Goal: Task Accomplishment & Management: Use online tool/utility

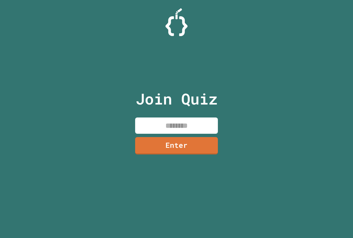
click at [214, 125] on input at bounding box center [176, 125] width 83 height 16
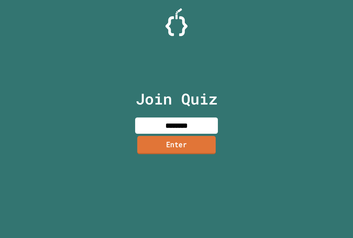
type input "********"
click at [187, 145] on link "Enter" at bounding box center [176, 145] width 80 height 18
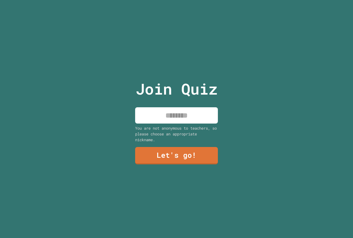
click at [180, 121] on input at bounding box center [176, 115] width 83 height 16
type input "*****"
drag, startPoint x: 158, startPoint y: 159, endPoint x: 158, endPoint y: 156, distance: 2.8
click at [158, 156] on link "Let's go!" at bounding box center [176, 156] width 83 height 18
click at [176, 0] on div at bounding box center [176, 0] width 0 height 0
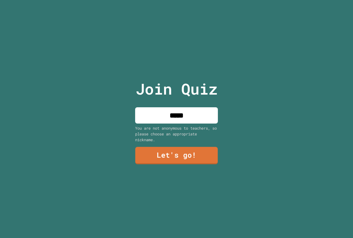
drag, startPoint x: 158, startPoint y: 155, endPoint x: 158, endPoint y: 152, distance: 2.8
click at [176, 0] on div at bounding box center [176, 0] width 0 height 0
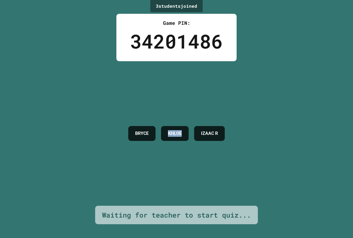
click at [158, 152] on div "[PERSON_NAME] IZAAC R" at bounding box center [176, 133] width 102 height 144
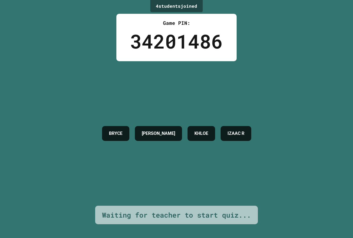
drag, startPoint x: 223, startPoint y: 103, endPoint x: 226, endPoint y: 102, distance: 3.2
click at [223, 103] on div "[PERSON_NAME] KHLOE IZAAC R" at bounding box center [176, 133] width 155 height 144
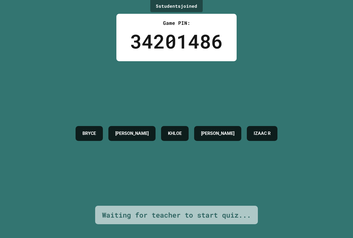
drag, startPoint x: 226, startPoint y: 102, endPoint x: 207, endPoint y: 59, distance: 46.4
click at [225, 95] on div "[PERSON_NAME] KHLOE [PERSON_NAME] R" at bounding box center [176, 133] width 207 height 144
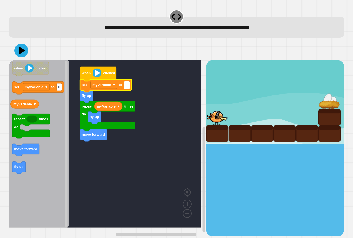
type input "*"
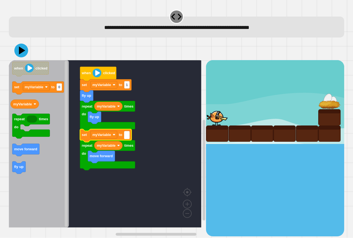
type input "*"
drag, startPoint x: 29, startPoint y: 53, endPoint x: 23, endPoint y: 52, distance: 5.5
click at [25, 53] on div at bounding box center [176, 50] width 335 height 19
click at [23, 52] on icon at bounding box center [22, 51] width 8 height 10
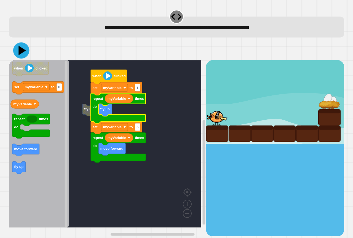
click at [22, 52] on icon at bounding box center [21, 50] width 7 height 9
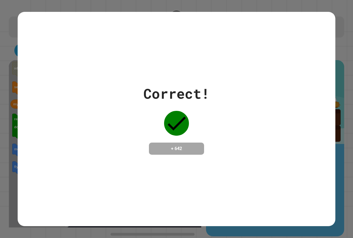
click at [182, 146] on h4 "+ 642" at bounding box center [176, 148] width 44 height 7
click at [167, 145] on h4 "+ 642" at bounding box center [176, 148] width 44 height 7
click at [161, 146] on h4 "+ 642" at bounding box center [176, 148] width 44 height 7
click at [165, 146] on h4 "+ 642" at bounding box center [176, 148] width 44 height 7
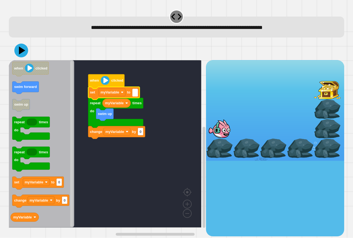
type input "*"
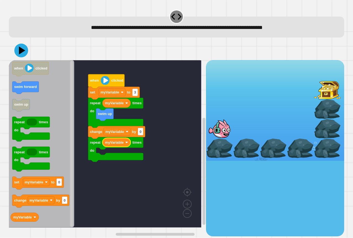
click at [116, 150] on rect "Blockly Workspace" at bounding box center [105, 143] width 192 height 167
click at [105, 150] on rect "Blockly Workspace" at bounding box center [105, 143] width 192 height 167
type input "*"
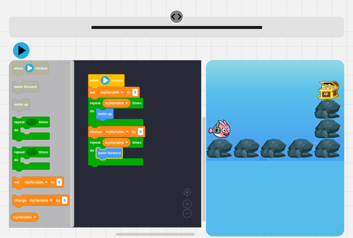
click at [20, 48] on icon at bounding box center [22, 51] width 8 height 10
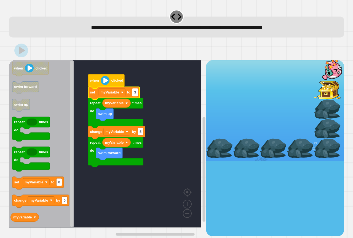
click at [137, 92] on rect "Blockly Workspace" at bounding box center [135, 92] width 6 height 7
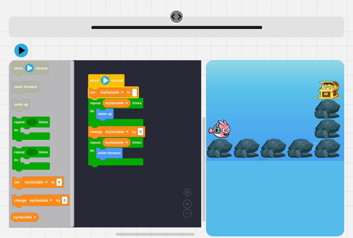
type input "*"
click at [22, 53] on icon at bounding box center [21, 50] width 17 height 17
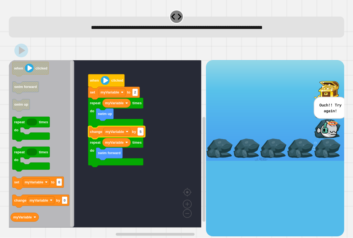
click at [142, 133] on rect "Blockly Workspace" at bounding box center [141, 131] width 6 height 7
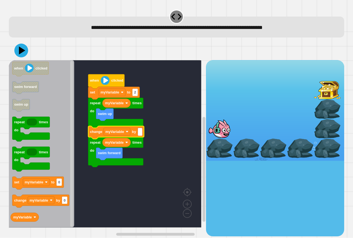
type input "*"
click at [21, 50] on icon at bounding box center [22, 51] width 8 height 10
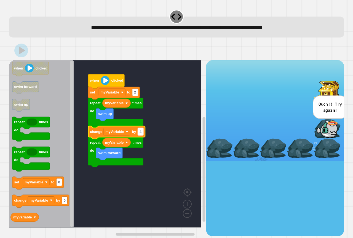
click at [142, 133] on rect "Blockly Workspace" at bounding box center [141, 131] width 6 height 7
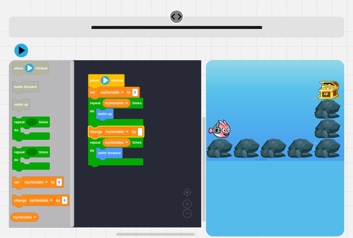
type input "*"
click at [20, 55] on icon at bounding box center [21, 51] width 14 height 14
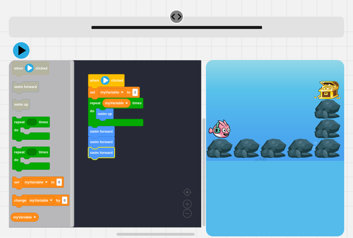
click at [19, 55] on icon at bounding box center [21, 50] width 17 height 17
click at [17, 49] on icon at bounding box center [21, 50] width 16 height 16
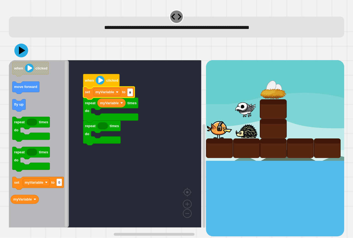
type input "*"
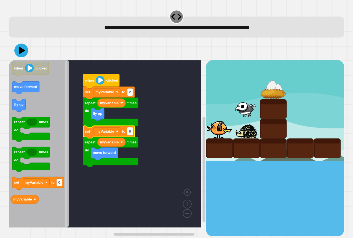
click at [131, 134] on rect "Blockly Workspace" at bounding box center [130, 131] width 6 height 7
type input "*"
click at [21, 55] on icon at bounding box center [21, 50] width 17 height 17
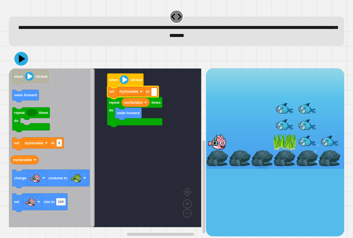
type input "*"
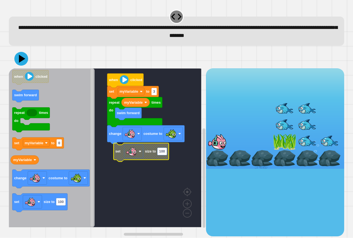
click at [165, 154] on text "100" at bounding box center [162, 151] width 6 height 4
type input "***"
drag, startPoint x: 18, startPoint y: 66, endPoint x: 21, endPoint y: 64, distance: 3.6
click at [21, 64] on div at bounding box center [176, 58] width 335 height 19
click at [21, 64] on icon at bounding box center [21, 59] width 16 height 16
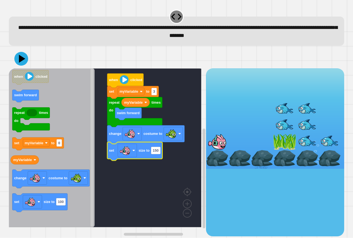
click at [33, 61] on div at bounding box center [176, 58] width 335 height 19
click at [19, 55] on icon at bounding box center [21, 58] width 17 height 17
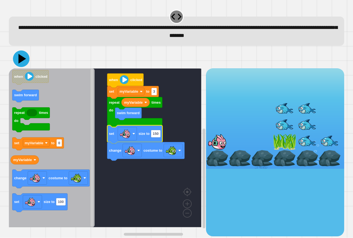
click at [19, 52] on button at bounding box center [21, 58] width 17 height 17
type input "***"
click at [133, 135] on image "Blockly Workspace" at bounding box center [133, 133] width 3 height 3
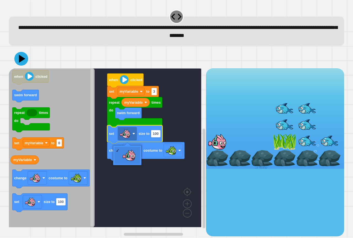
click at [162, 137] on icon "Blockly Workspace" at bounding box center [134, 134] width 55 height 18
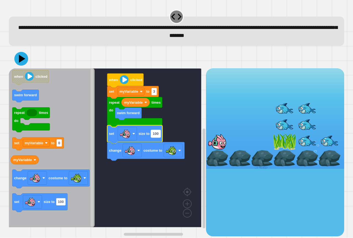
click at [160, 136] on rect "Blockly Workspace" at bounding box center [156, 133] width 10 height 7
type input "***"
click at [20, 52] on div at bounding box center [176, 58] width 335 height 19
click at [23, 54] on button at bounding box center [21, 59] width 14 height 14
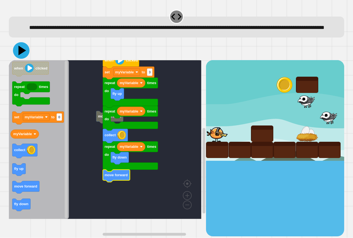
click at [20, 55] on icon at bounding box center [22, 51] width 8 height 10
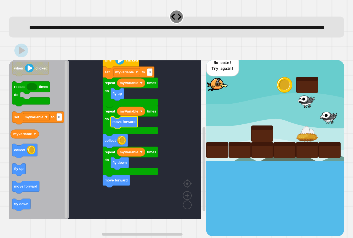
click at [17, 60] on div at bounding box center [176, 50] width 335 height 19
drag, startPoint x: 12, startPoint y: 60, endPoint x: 21, endPoint y: 58, distance: 8.7
click at [21, 55] on icon at bounding box center [22, 51] width 6 height 8
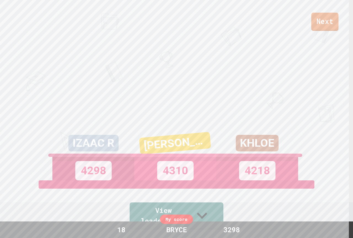
click at [321, 26] on link "Next" at bounding box center [324, 22] width 27 height 18
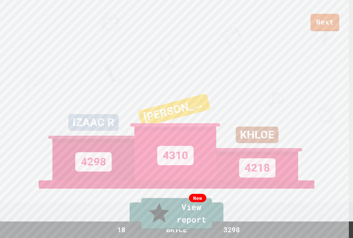
drag, startPoint x: 328, startPoint y: 2, endPoint x: 324, endPoint y: 20, distance: 17.7
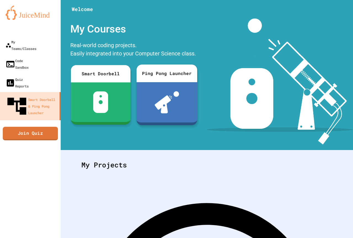
click at [48, 127] on link "Join Quiz" at bounding box center [30, 134] width 55 height 14
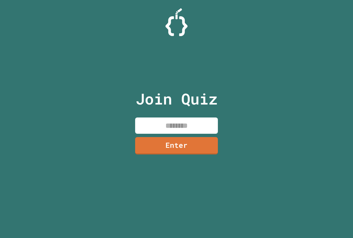
drag, startPoint x: 164, startPoint y: 121, endPoint x: 165, endPoint y: 123, distance: 2.8
click at [164, 121] on input at bounding box center [176, 125] width 83 height 16
type input "********"
click at [180, 139] on div "Join Quiz ******** Enter" at bounding box center [176, 119] width 93 height 210
click at [179, 140] on link "Enter" at bounding box center [176, 145] width 84 height 18
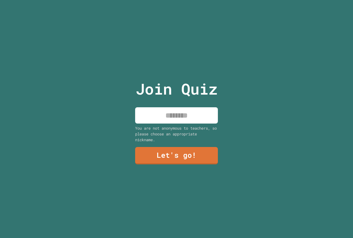
click at [176, 117] on input at bounding box center [176, 115] width 83 height 16
type input "*****"
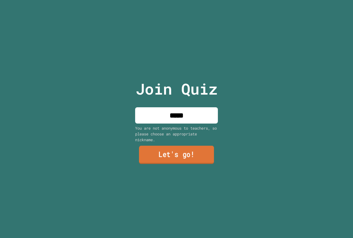
click at [170, 158] on link "Let's go!" at bounding box center [176, 155] width 75 height 18
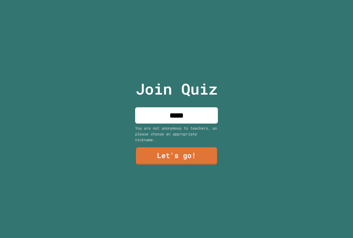
click at [176, 0] on div at bounding box center [176, 0] width 0 height 0
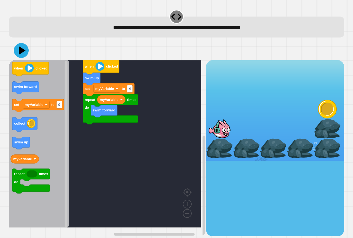
click at [22, 52] on icon at bounding box center [22, 50] width 7 height 9
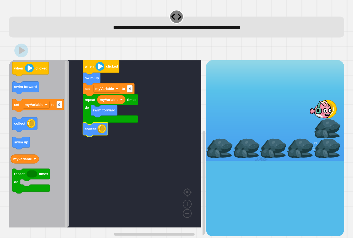
click at [165, 122] on rect "Blockly Workspace" at bounding box center [105, 143] width 192 height 167
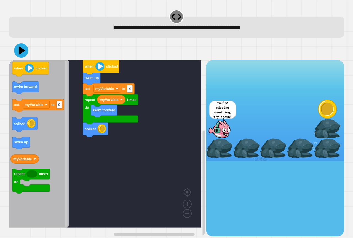
click at [23, 51] on icon at bounding box center [22, 50] width 7 height 8
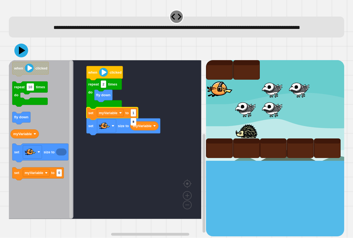
type input "**"
drag, startPoint x: 19, startPoint y: 54, endPoint x: 25, endPoint y: 54, distance: 5.8
click at [25, 54] on icon at bounding box center [21, 50] width 15 height 15
click at [138, 117] on rect "Blockly Workspace" at bounding box center [135, 112] width 8 height 7
type input "*"
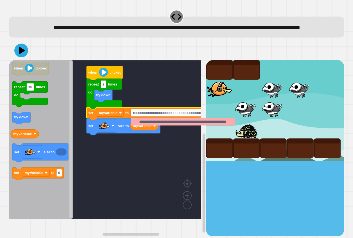
scroll to position [0, 23]
type input "**********"
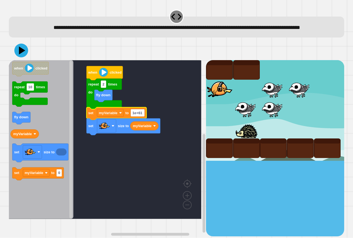
click at [25, 60] on div at bounding box center [176, 50] width 335 height 19
drag, startPoint x: 25, startPoint y: 65, endPoint x: 22, endPoint y: 62, distance: 3.7
click at [24, 58] on icon at bounding box center [21, 50] width 15 height 15
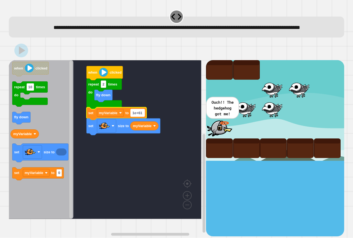
click at [141, 115] on text "1e+61" at bounding box center [137, 113] width 10 height 4
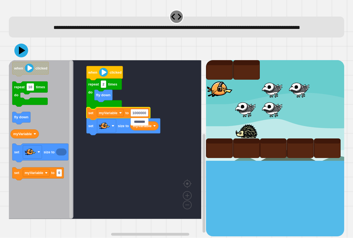
type input "*********"
click at [20, 56] on icon at bounding box center [21, 50] width 16 height 16
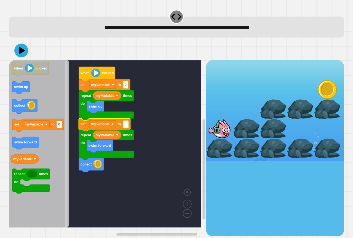
type input "*"
click at [23, 53] on icon at bounding box center [21, 51] width 14 height 14
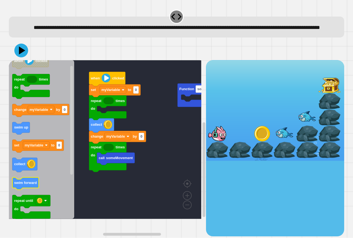
click at [27, 201] on icon "Blockly Workspace" at bounding box center [41, 139] width 65 height 159
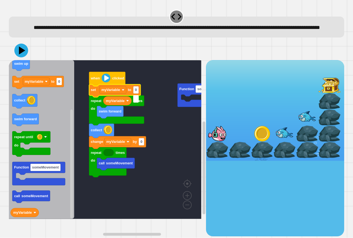
type input "*"
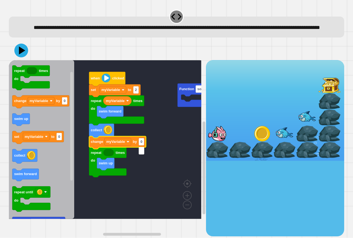
type input "*"
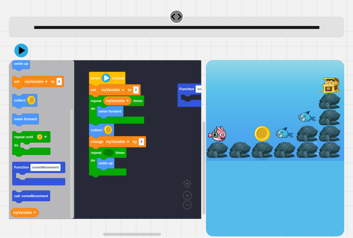
click at [66, 190] on icon "when clicked repeat times do change myVariable by 0 swim up set myVariable to 0…" at bounding box center [41, 139] width 65 height 159
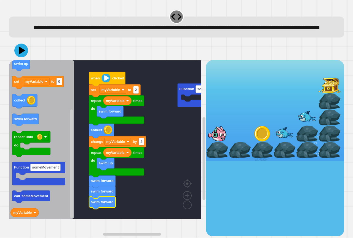
click at [27, 60] on div at bounding box center [176, 50] width 335 height 19
drag, startPoint x: 27, startPoint y: 64, endPoint x: 25, endPoint y: 61, distance: 3.5
click at [25, 60] on div at bounding box center [176, 50] width 335 height 19
click at [25, 59] on icon at bounding box center [21, 50] width 17 height 17
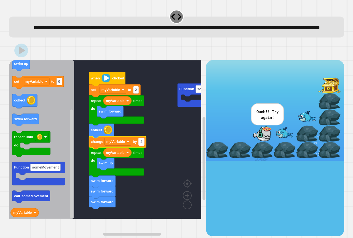
click at [143, 146] on rect "Blockly Workspace" at bounding box center [142, 141] width 6 height 7
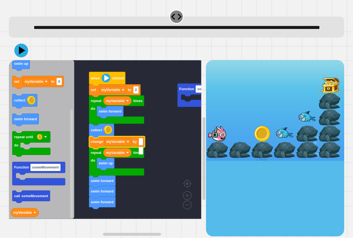
type input "*"
click at [23, 57] on icon at bounding box center [21, 50] width 14 height 14
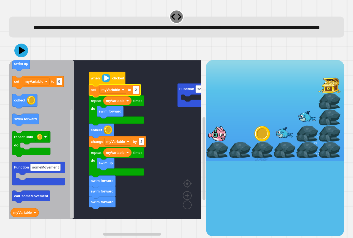
click at [136, 92] on text "2" at bounding box center [136, 90] width 2 height 4
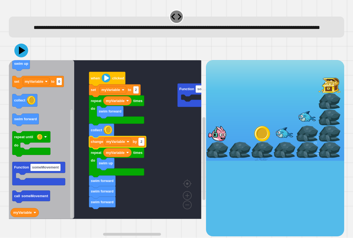
click at [142, 144] on text "2" at bounding box center [141, 142] width 2 height 4
type input "*"
click at [24, 60] on div at bounding box center [176, 50] width 335 height 19
click at [25, 59] on icon at bounding box center [21, 50] width 17 height 17
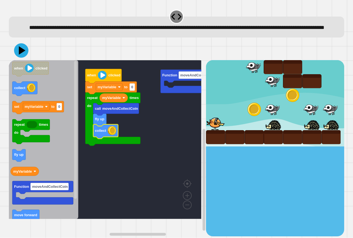
click at [15, 58] on div at bounding box center [176, 50] width 335 height 19
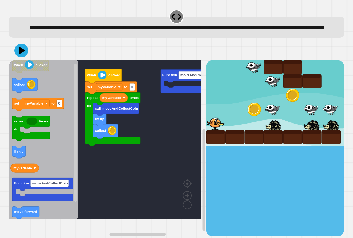
click at [25, 53] on div "Function moveAndCollectCoin call moveAndCollectCoin fly up collect repeat times…" at bounding box center [176, 138] width 335 height 195
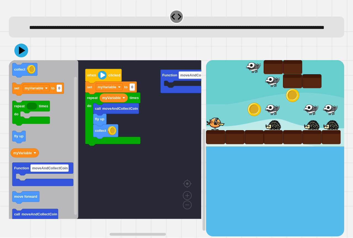
click at [25, 51] on div at bounding box center [176, 50] width 335 height 19
click at [24, 55] on icon at bounding box center [21, 50] width 17 height 17
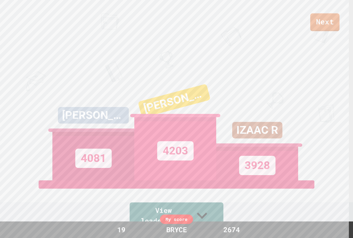
click at [341, 19] on div "Next" at bounding box center [176, 15] width 353 height 31
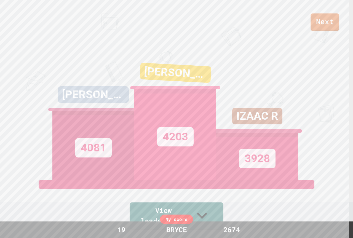
click at [327, 23] on link "Next" at bounding box center [324, 23] width 28 height 18
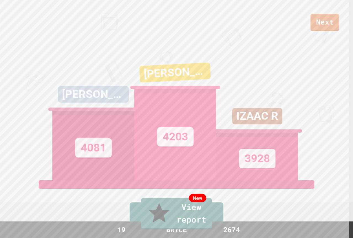
drag, startPoint x: 178, startPoint y: 147, endPoint x: 157, endPoint y: 90, distance: 60.9
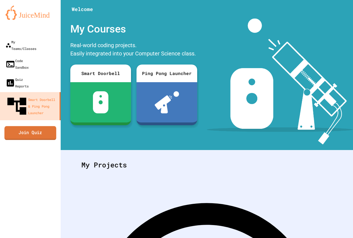
click at [47, 126] on link "Join Quiz" at bounding box center [30, 133] width 52 height 14
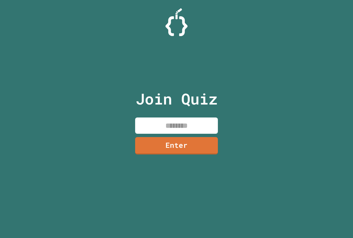
click at [167, 121] on input at bounding box center [176, 125] width 83 height 16
paste input
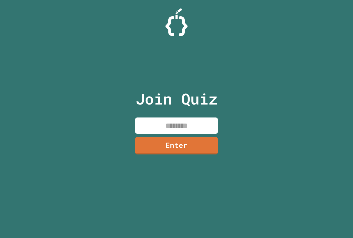
paste input "********"
type input "*"
paste input "********"
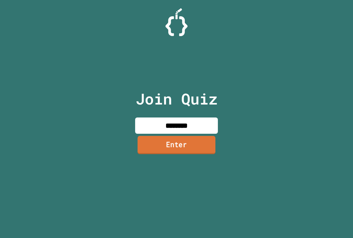
type input "********"
click at [159, 143] on link "Enter" at bounding box center [177, 145] width 78 height 18
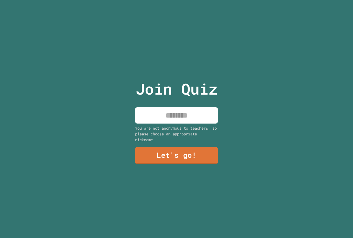
click at [168, 117] on input at bounding box center [176, 115] width 83 height 16
type input "*****"
click at [177, 150] on link "Let's go!" at bounding box center [176, 156] width 83 height 18
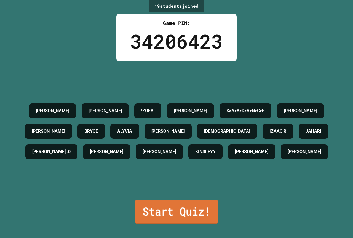
click at [168, 208] on link "Start Quiz!" at bounding box center [176, 212] width 83 height 24
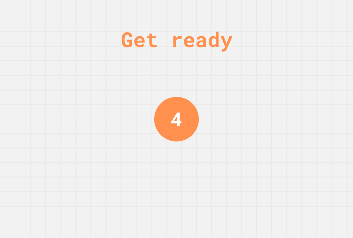
click at [153, 88] on div "Get ready 4" at bounding box center [176, 119] width 353 height 238
click at [153, 87] on div "Get ready 4" at bounding box center [176, 119] width 353 height 238
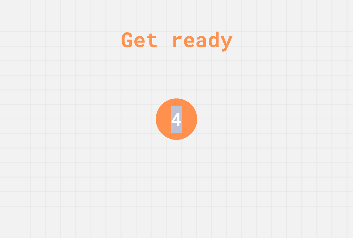
click at [156, 87] on div "Get ready 4" at bounding box center [176, 119] width 41 height 238
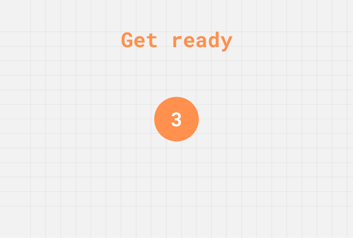
click at [162, 77] on div "Get ready 3" at bounding box center [176, 119] width 41 height 238
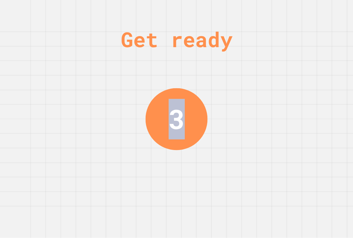
click at [162, 78] on div "Get ready 3" at bounding box center [176, 119] width 41 height 238
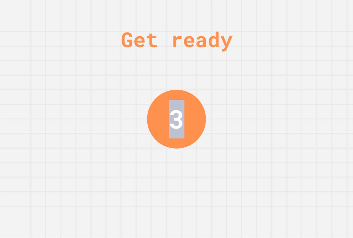
click at [162, 78] on div "Get ready 3" at bounding box center [176, 119] width 41 height 238
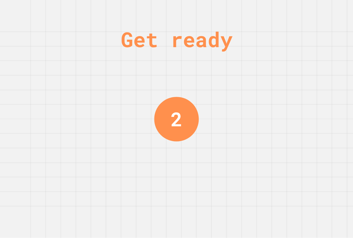
click at [159, 79] on div "Get ready 2" at bounding box center [176, 119] width 41 height 238
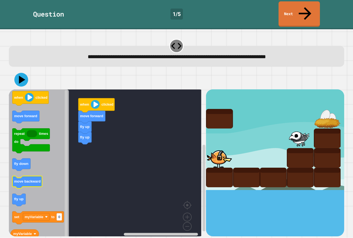
click at [34, 176] on icon "Blockly Workspace" at bounding box center [27, 182] width 30 height 12
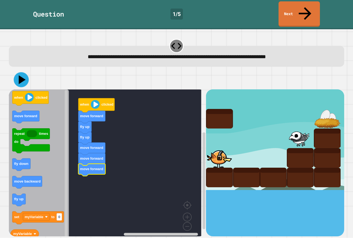
click at [16, 70] on div at bounding box center [176, 79] width 335 height 19
click at [18, 73] on icon at bounding box center [21, 80] width 14 height 14
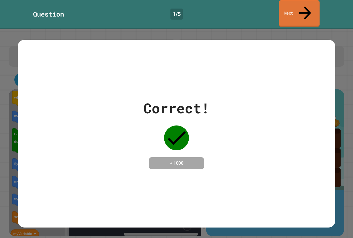
click at [289, 12] on link "Next" at bounding box center [299, 13] width 41 height 27
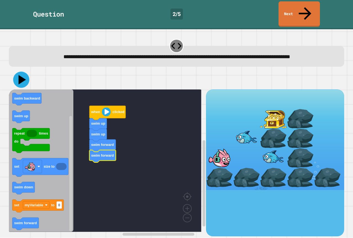
click at [14, 79] on button at bounding box center [21, 80] width 16 height 16
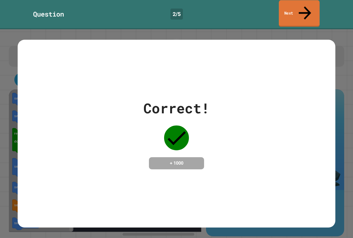
click at [289, 13] on link "Next" at bounding box center [299, 13] width 41 height 27
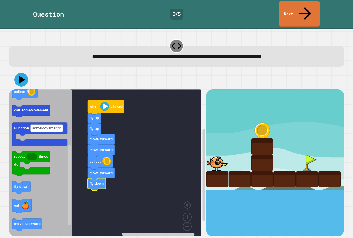
click at [29, 174] on icon "when clicked fly up set myVariable to 0 Function someMovement myVariable collec…" at bounding box center [40, 164] width 63 height 151
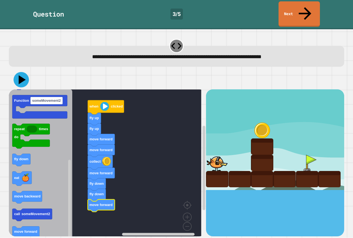
click at [28, 72] on button at bounding box center [21, 79] width 15 height 15
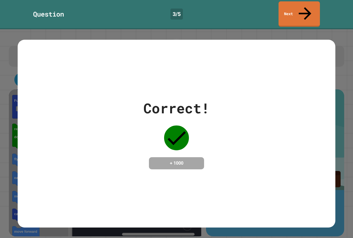
drag, startPoint x: 283, startPoint y: 15, endPoint x: 286, endPoint y: 11, distance: 4.6
click at [284, 14] on div "Question 3 / 5 Next" at bounding box center [176, 14] width 353 height 29
click at [286, 11] on link "Next" at bounding box center [299, 13] width 38 height 27
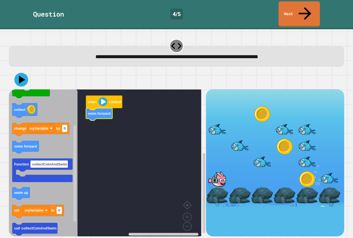
click at [27, 141] on icon "Blockly Workspace" at bounding box center [43, 164] width 69 height 151
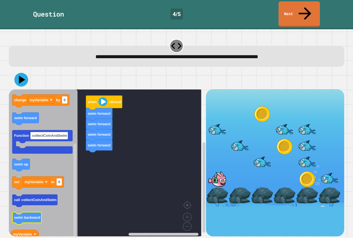
click at [39, 203] on icon "when clicked swim down repeat times do collect change myVariable by 0 swim forw…" at bounding box center [43, 164] width 69 height 151
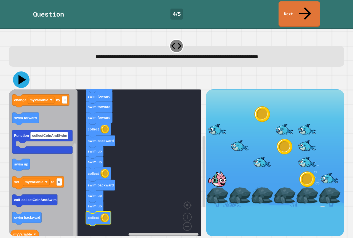
click at [23, 75] on icon at bounding box center [22, 80] width 8 height 10
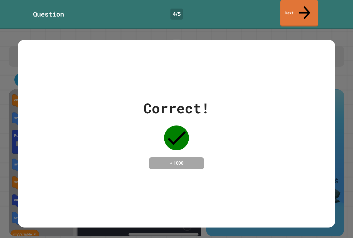
drag, startPoint x: 288, startPoint y: 10, endPoint x: 286, endPoint y: 12, distance: 3.0
click at [287, 10] on link "Next" at bounding box center [299, 13] width 38 height 27
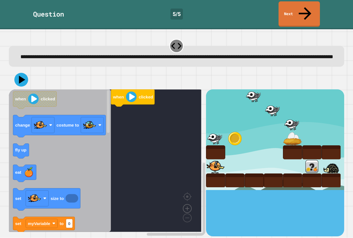
click at [189, 204] on image "Blockly Workspace" at bounding box center [187, 196] width 26 height 34
click at [184, 213] on image "Blockly Workspace" at bounding box center [178, 205] width 26 height 34
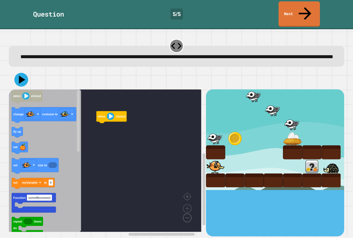
click at [184, 213] on image "Blockly Workspace" at bounding box center [178, 205] width 26 height 34
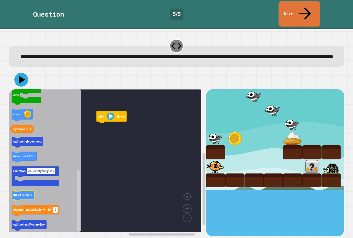
click at [27, 194] on g "when clicked change costume to fly up eat set size to set myVariable to 0 Funct…" at bounding box center [43, 68] width 66 height 323
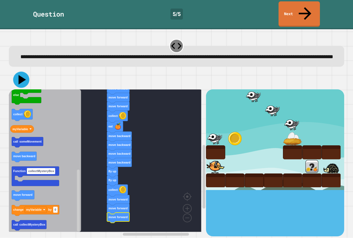
click at [21, 80] on icon at bounding box center [21, 80] width 16 height 16
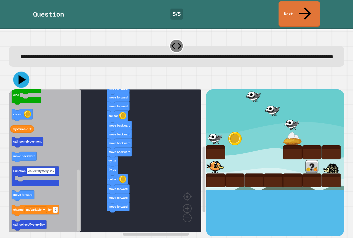
click at [20, 72] on icon at bounding box center [21, 80] width 16 height 16
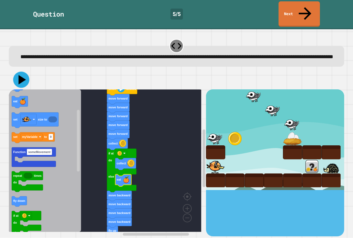
click at [24, 76] on icon at bounding box center [21, 79] width 7 height 9
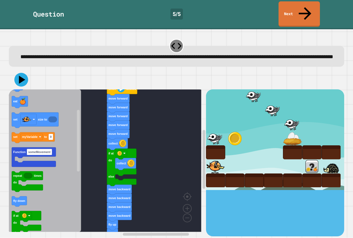
click at [15, 79] on div at bounding box center [176, 79] width 335 height 19
click at [17, 78] on icon at bounding box center [21, 79] width 17 height 17
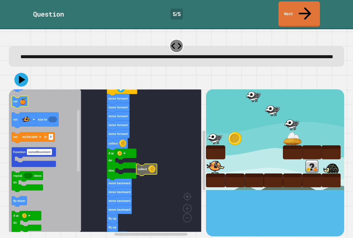
click at [14, 95] on icon "Blockly Workspace" at bounding box center [45, 160] width 72 height 142
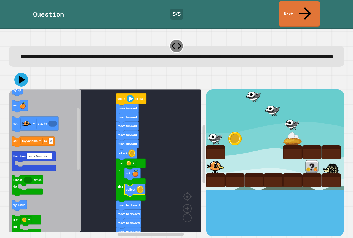
click at [27, 73] on icon at bounding box center [21, 80] width 14 height 14
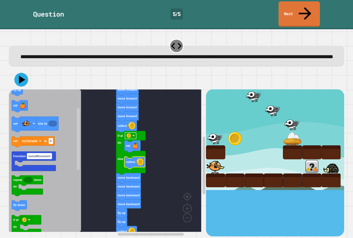
click at [131, 134] on rect "Blockly Workspace" at bounding box center [130, 136] width 11 height 6
click at [15, 76] on div at bounding box center [176, 79] width 335 height 19
click at [17, 76] on icon at bounding box center [21, 79] width 17 height 17
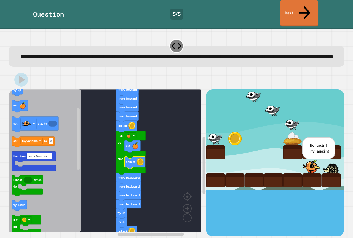
click at [312, 10] on link "Next" at bounding box center [299, 13] width 38 height 27
